Goal: Information Seeking & Learning: Understand process/instructions

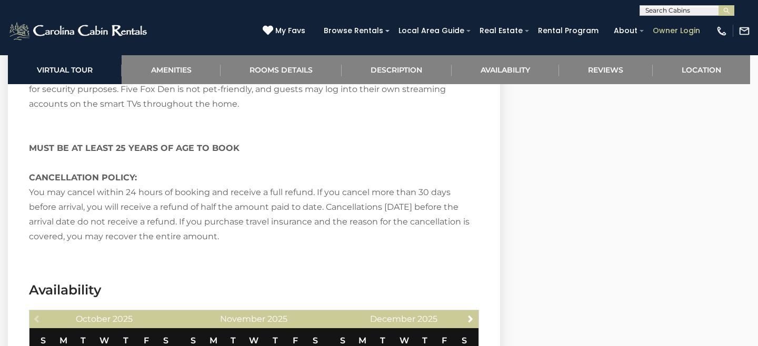
scroll to position [2336, 0]
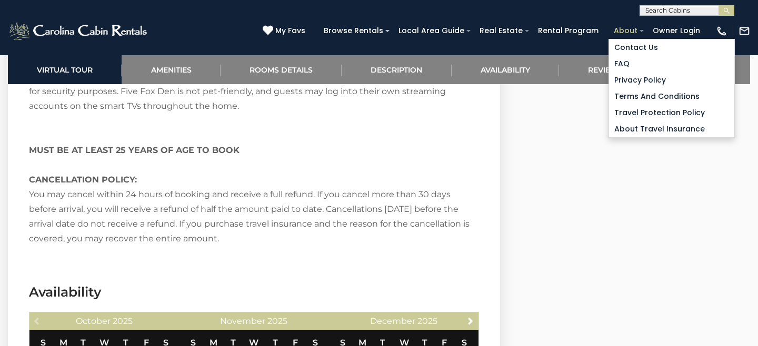
click at [637, 24] on link "About" at bounding box center [625, 31] width 34 height 16
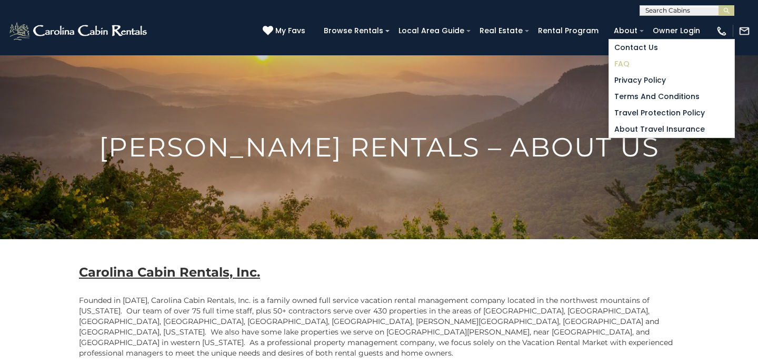
click at [636, 65] on link "FAQ" at bounding box center [671, 64] width 125 height 16
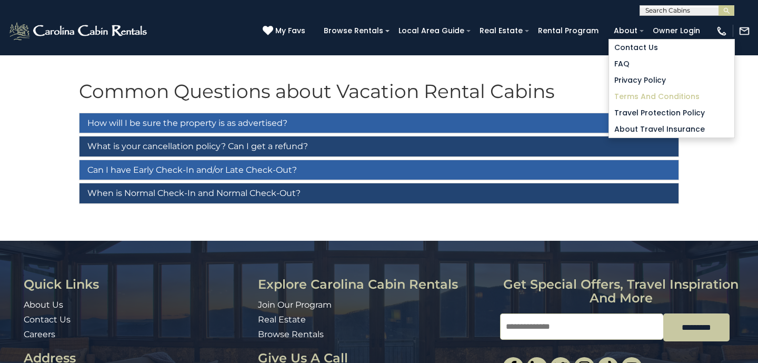
click at [637, 96] on link "Terms and Conditions" at bounding box center [671, 96] width 125 height 16
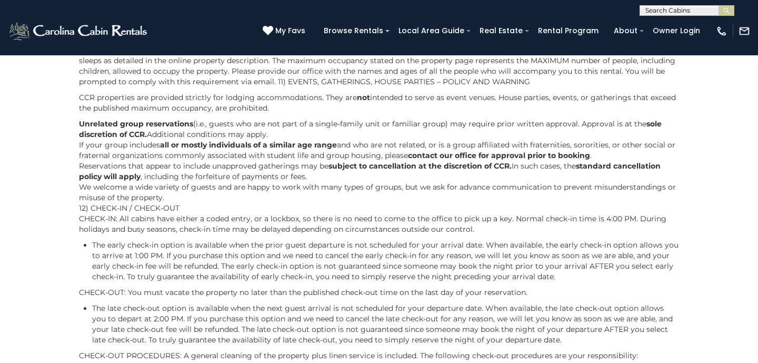
scroll to position [1424, 0]
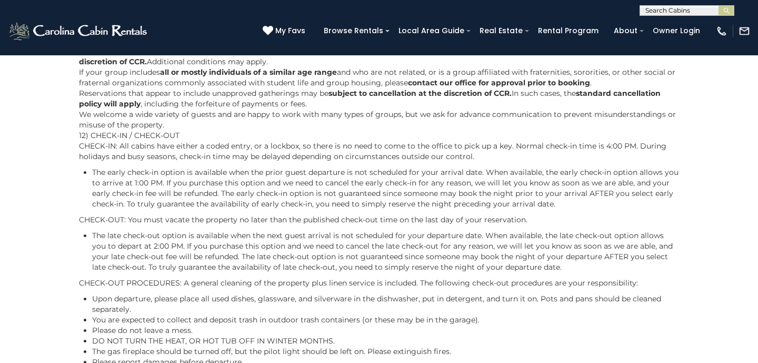
click at [503, 280] on p "CHECK-OUT PROCEDURES: A general cleaning of the property plus linen service is …" at bounding box center [379, 282] width 600 height 11
click at [513, 286] on p "CHECK-OUT PROCEDURES: A general cleaning of the property plus linen service is …" at bounding box center [379, 282] width 600 height 11
